Goal: Transaction & Acquisition: Obtain resource

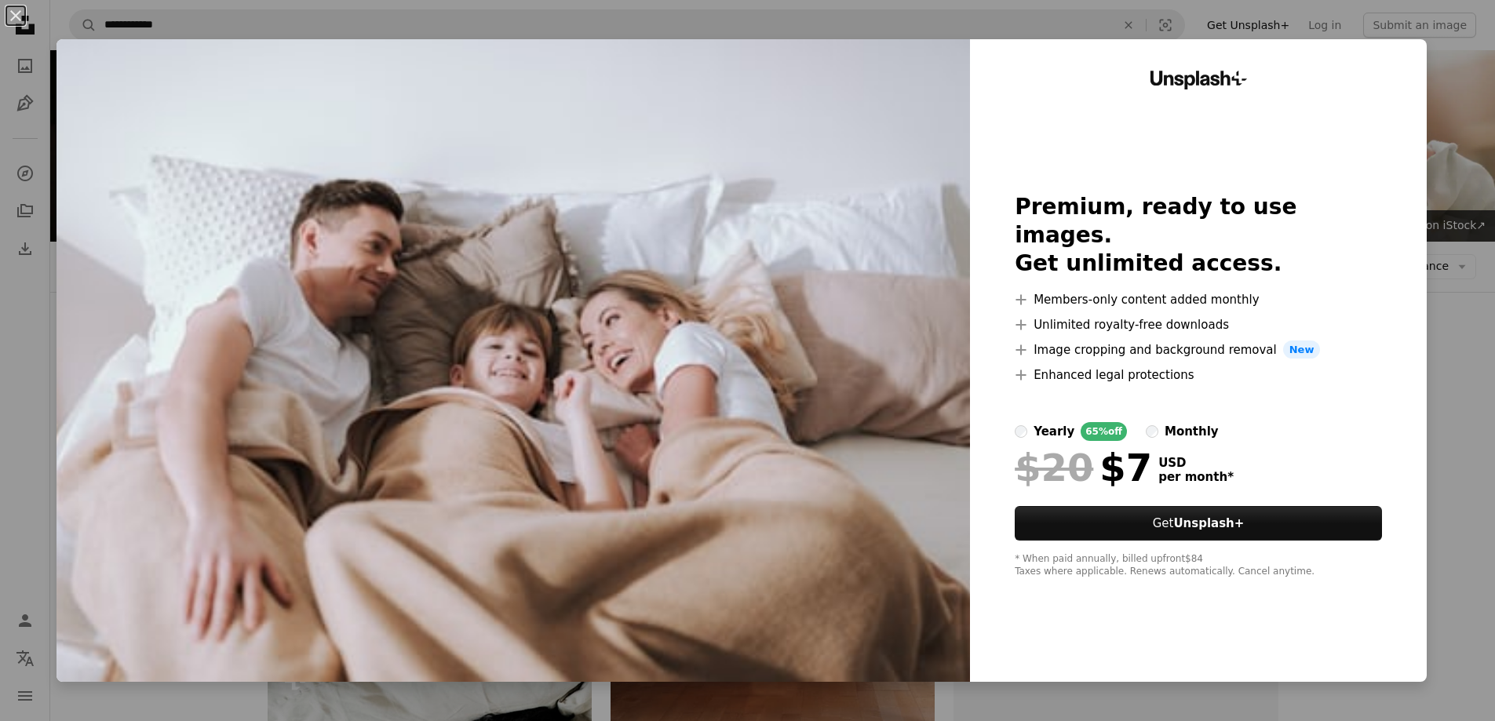
scroll to position [235, 0]
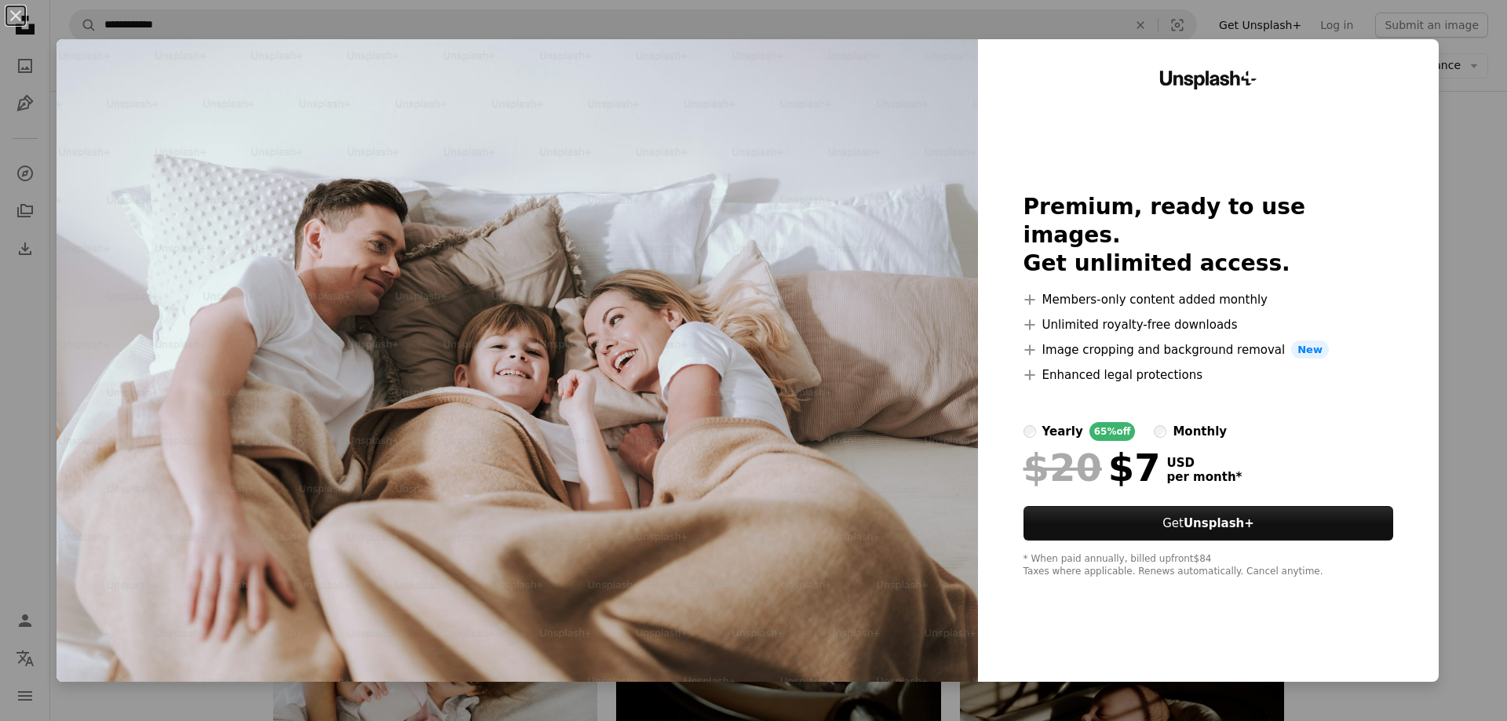
click at [1447, 80] on div "An X shape Unsplash+ Premium, ready to use images. Get unlimited access. A plus…" at bounding box center [753, 360] width 1507 height 721
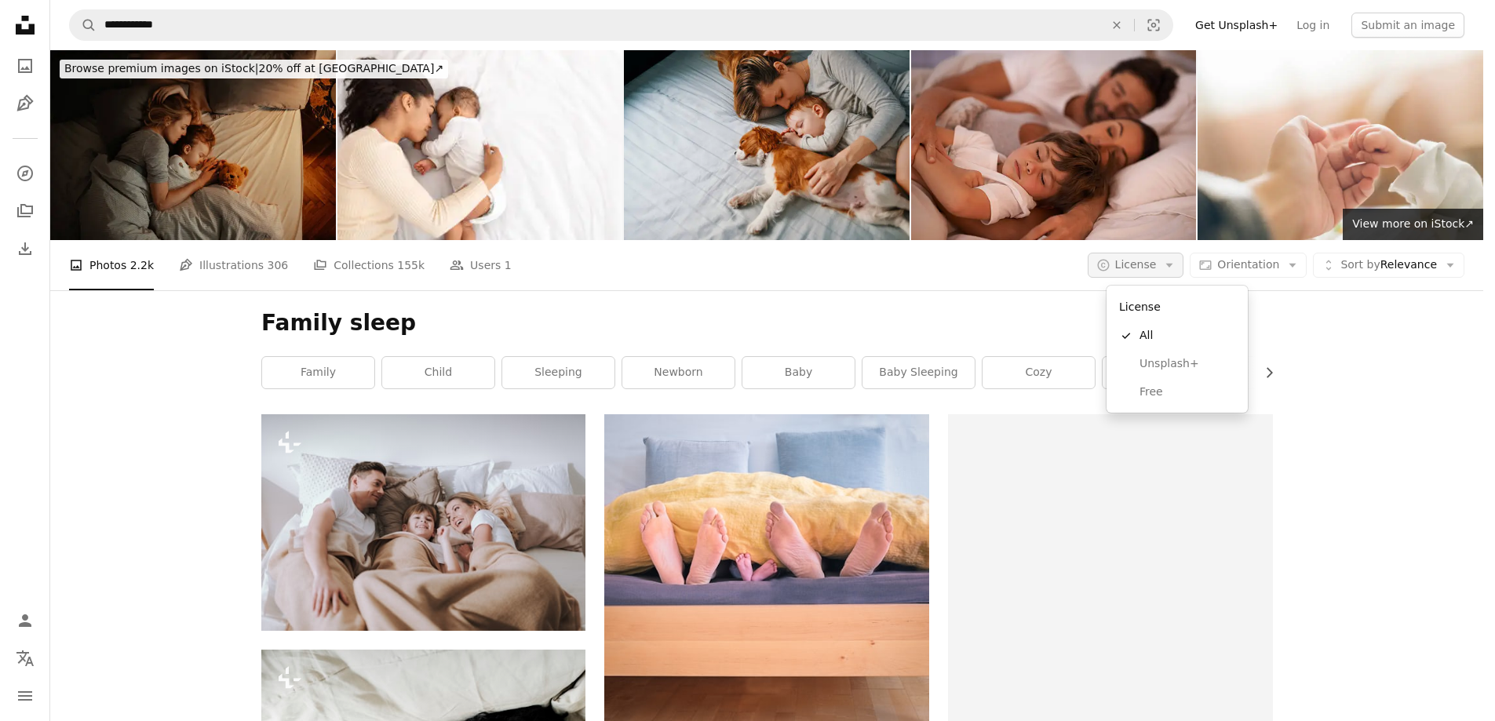
click at [1157, 262] on span "License" at bounding box center [1136, 264] width 42 height 13
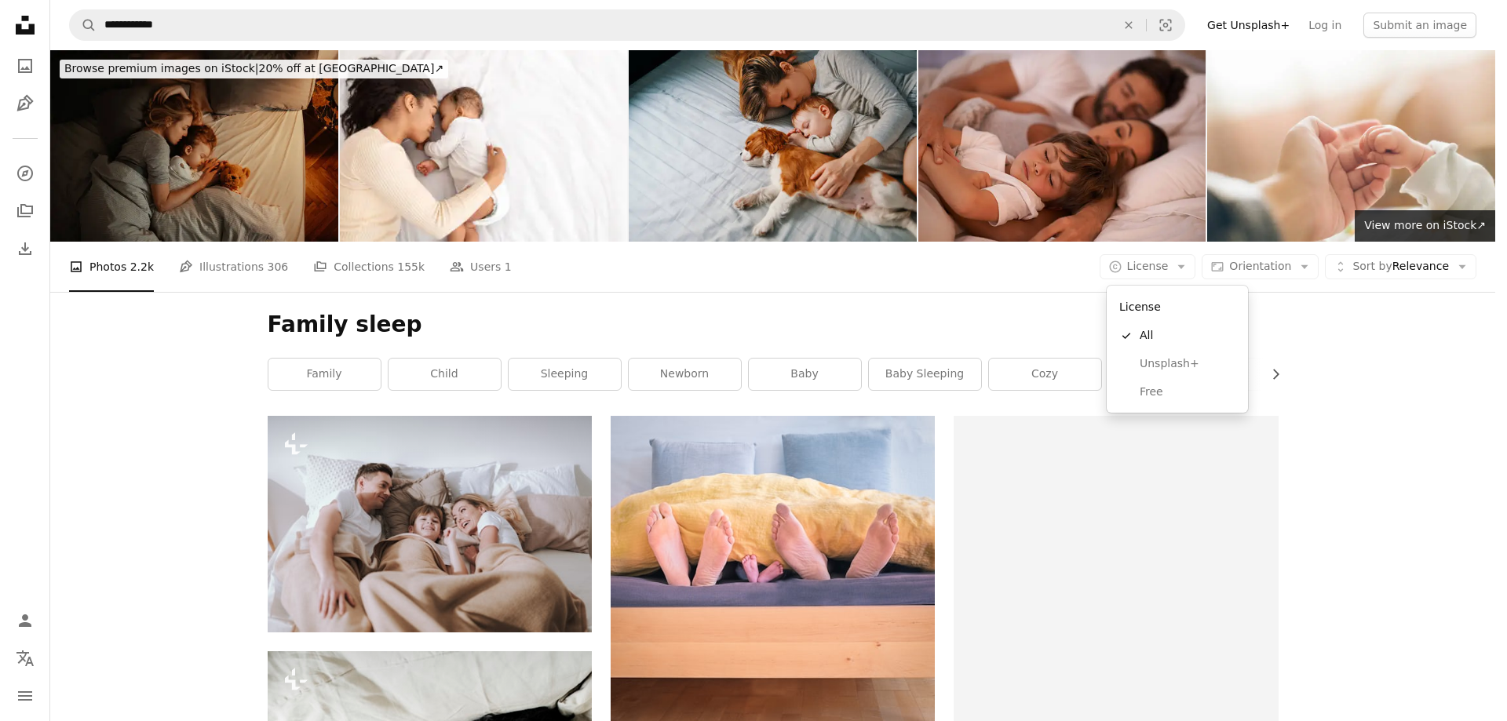
click at [1281, 267] on body "**********" at bounding box center [747, 360] width 1495 height 721
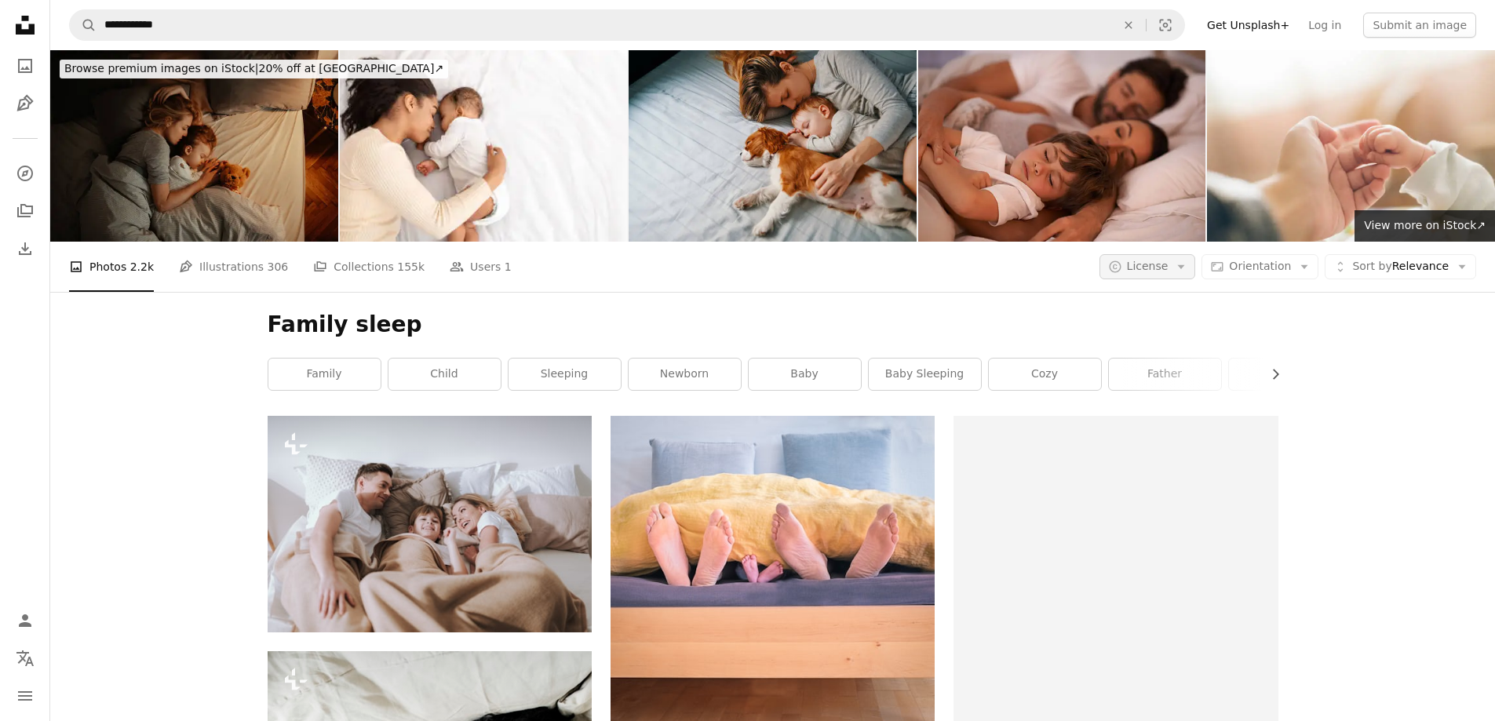
click at [1176, 272] on button "A copyright icon © License Arrow down" at bounding box center [1148, 266] width 97 height 25
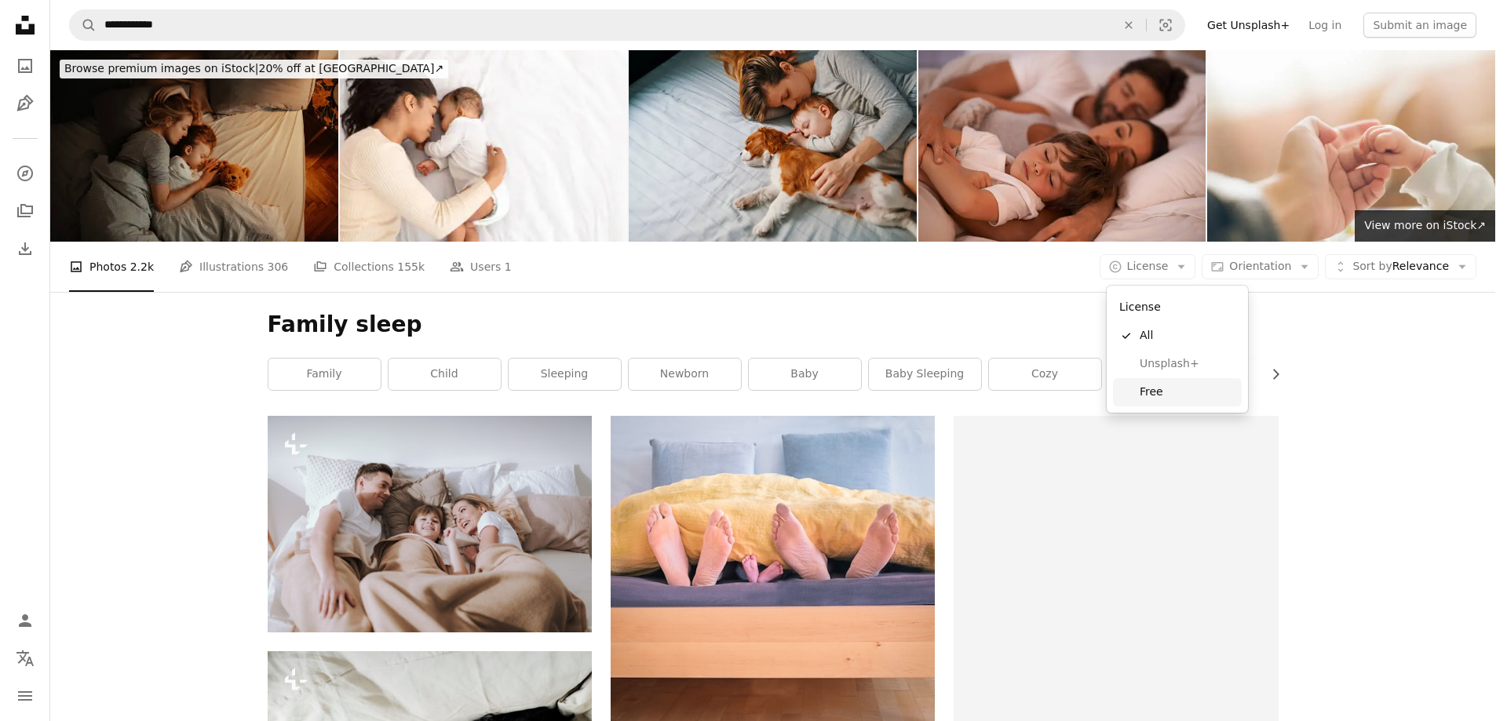
click at [1161, 392] on span "Free" at bounding box center [1188, 393] width 96 height 16
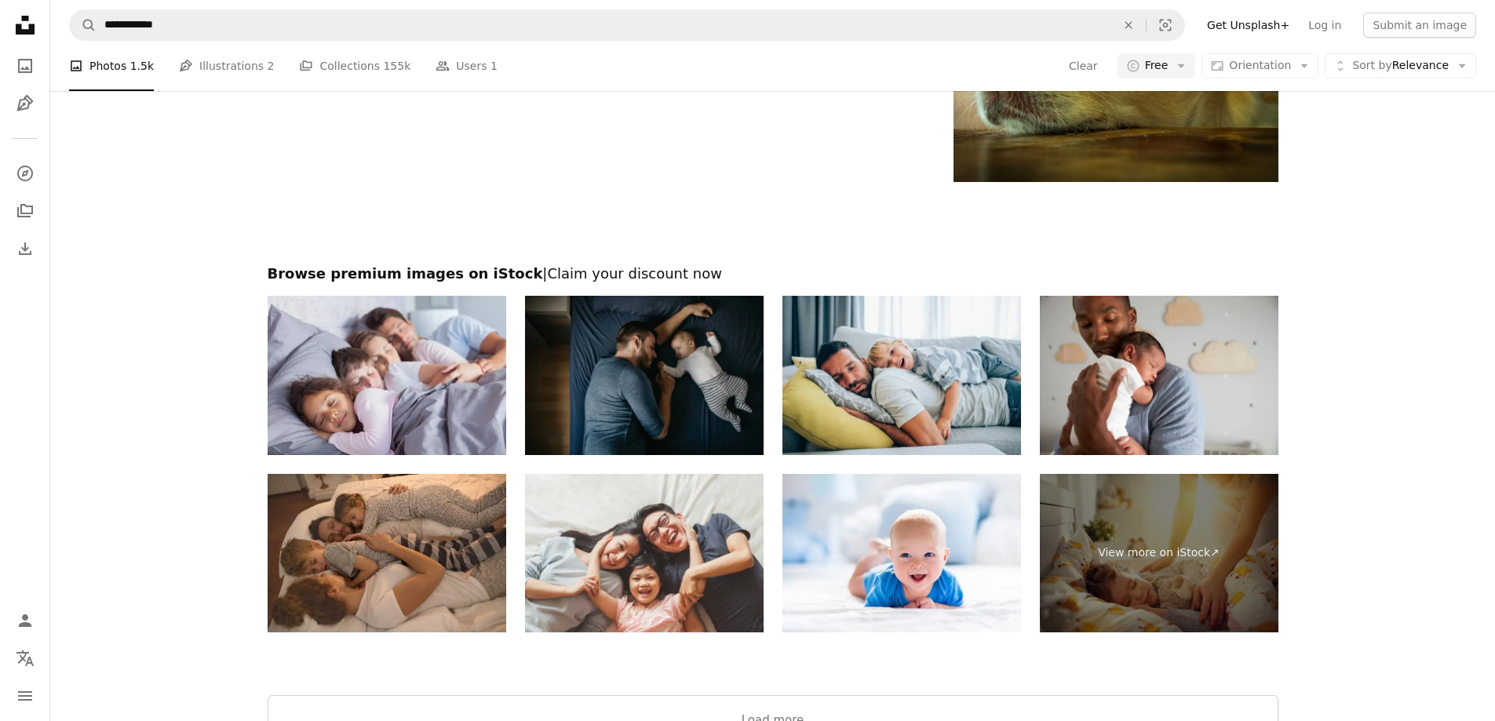
scroll to position [2826, 0]
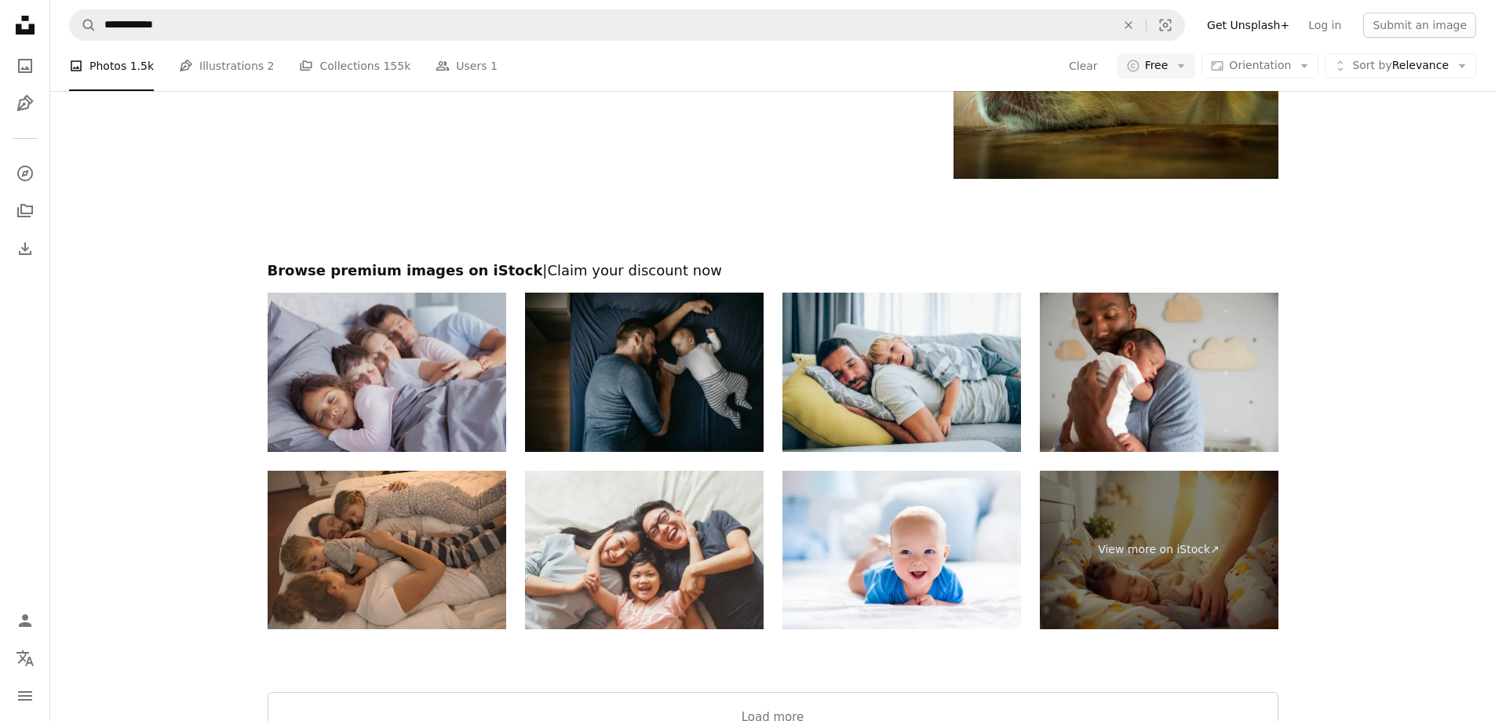
click at [413, 384] on img at bounding box center [387, 372] width 239 height 159
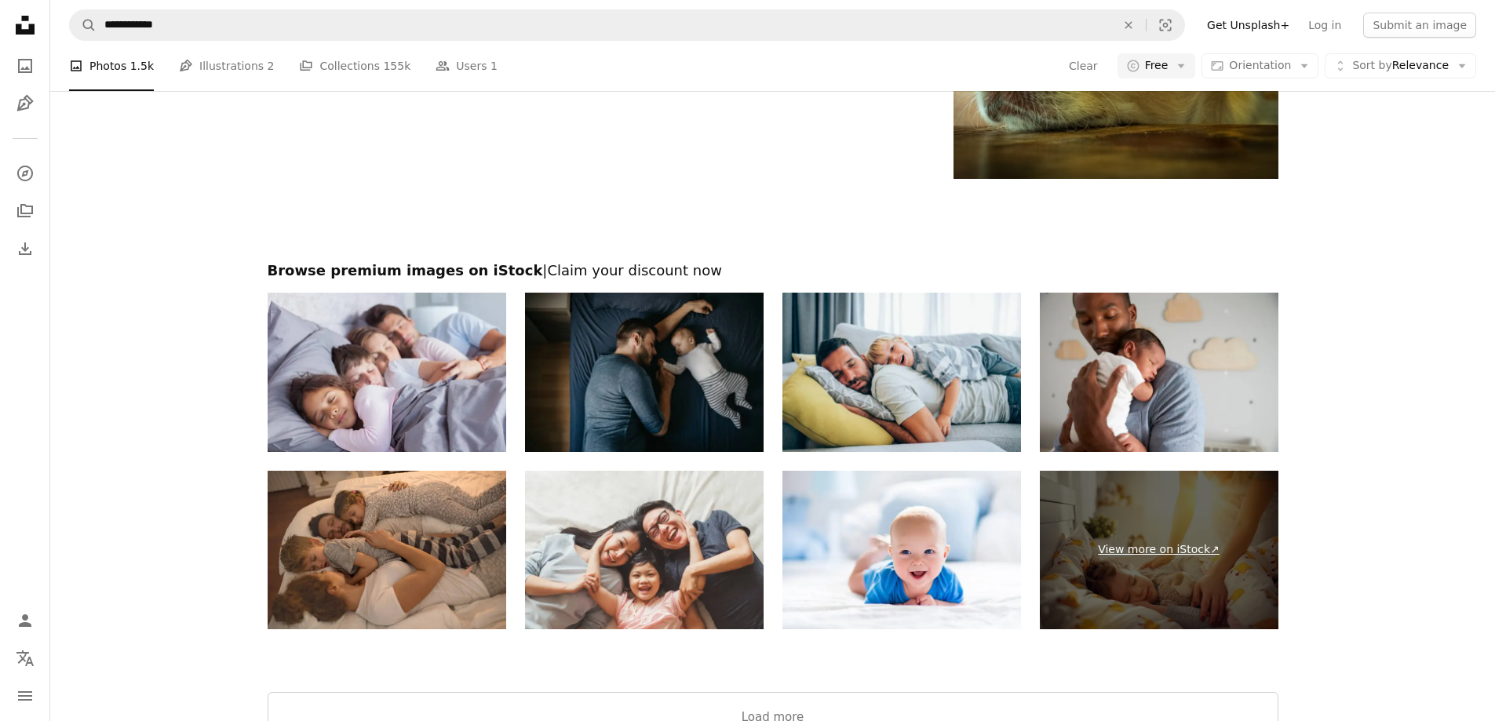
scroll to position [3028, 0]
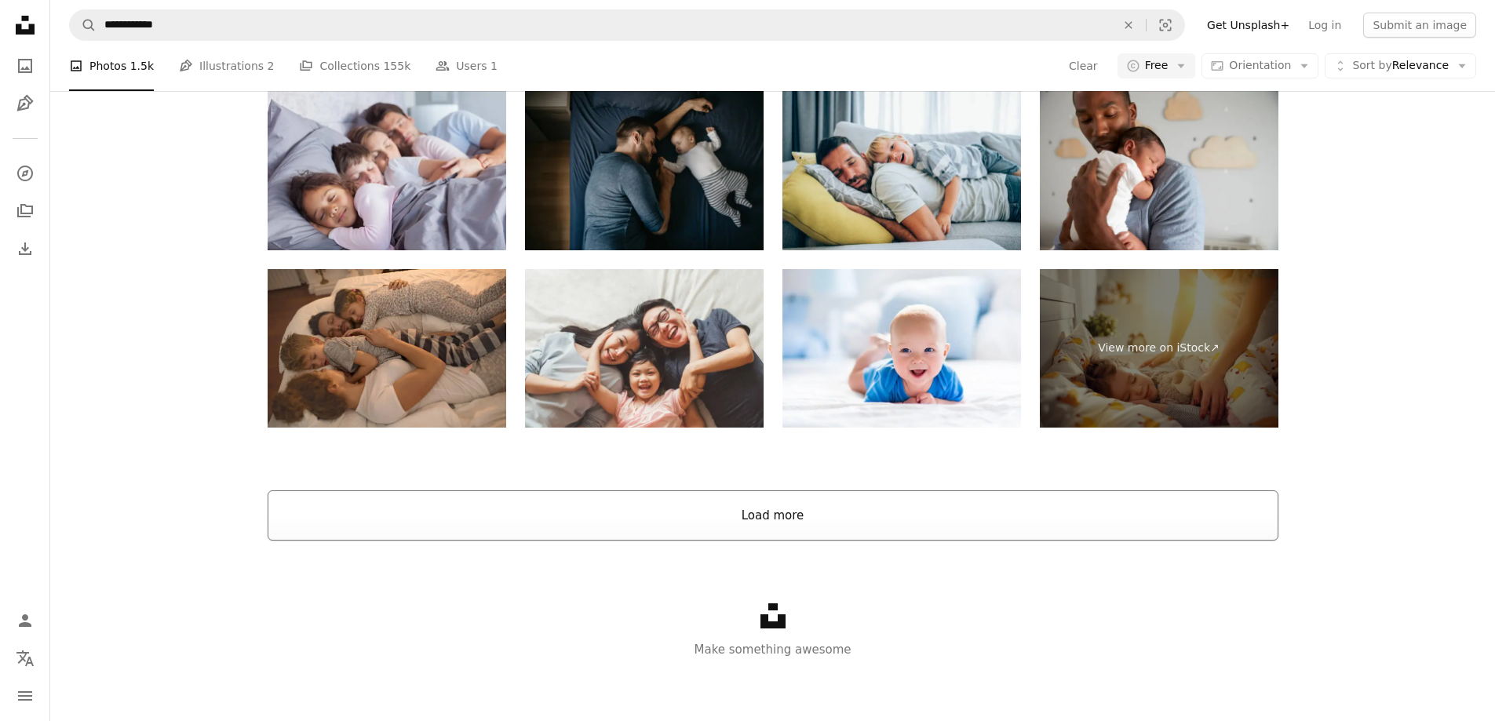
click at [758, 504] on button "Load more" at bounding box center [773, 516] width 1011 height 50
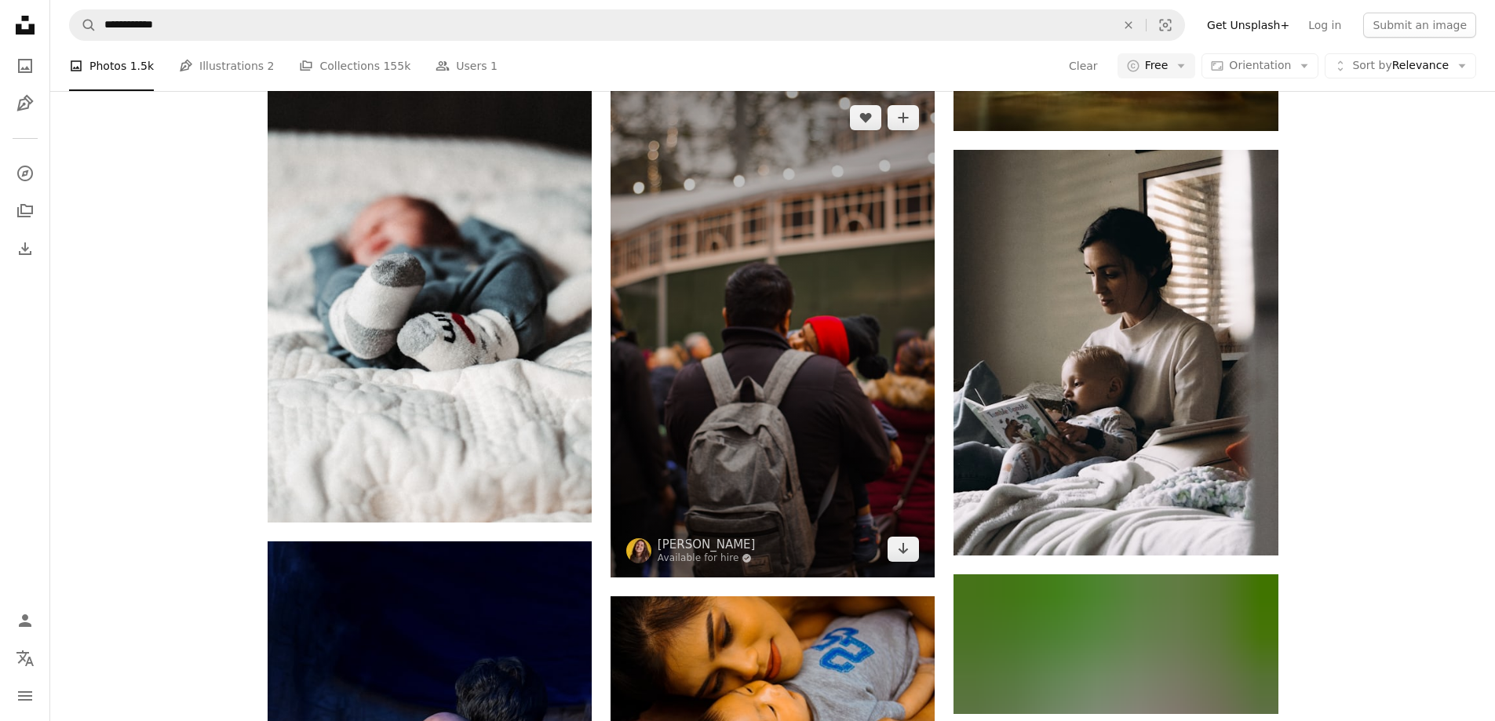
scroll to position [3142, 0]
